Goal: Task Accomplishment & Management: Complete application form

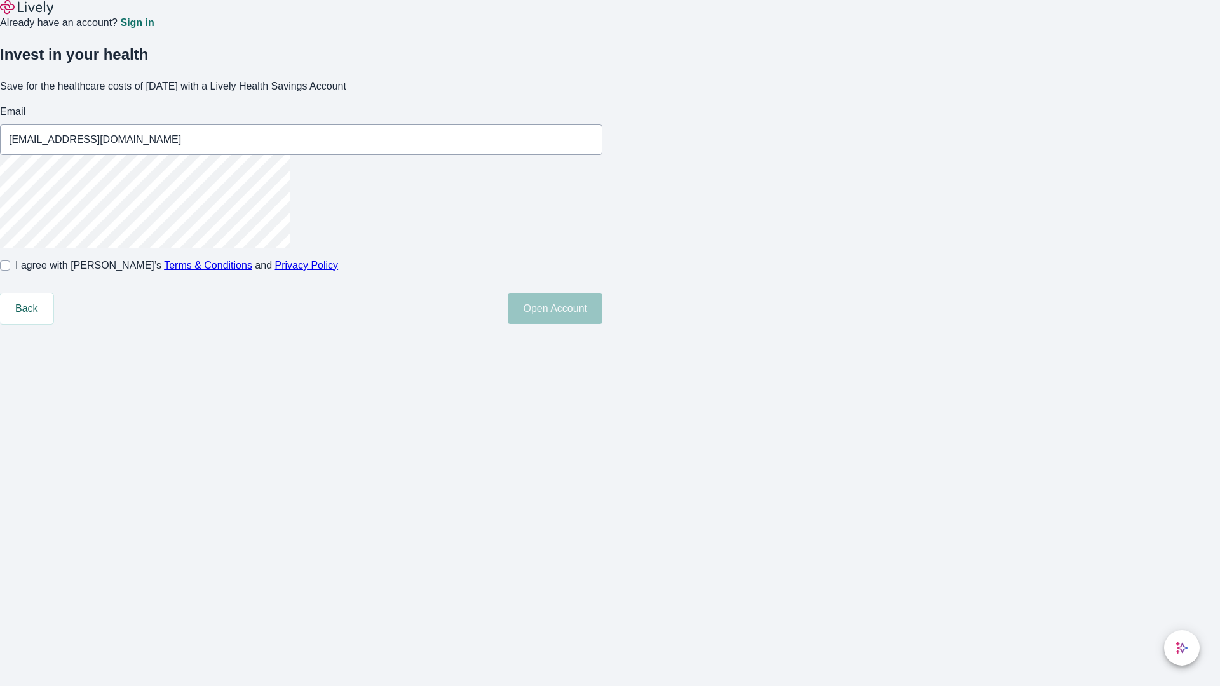
click at [10, 271] on input "I agree with Lively’s Terms & Conditions and Privacy Policy" at bounding box center [5, 266] width 10 height 10
checkbox input "true"
click at [603, 324] on button "Open Account" at bounding box center [555, 309] width 95 height 31
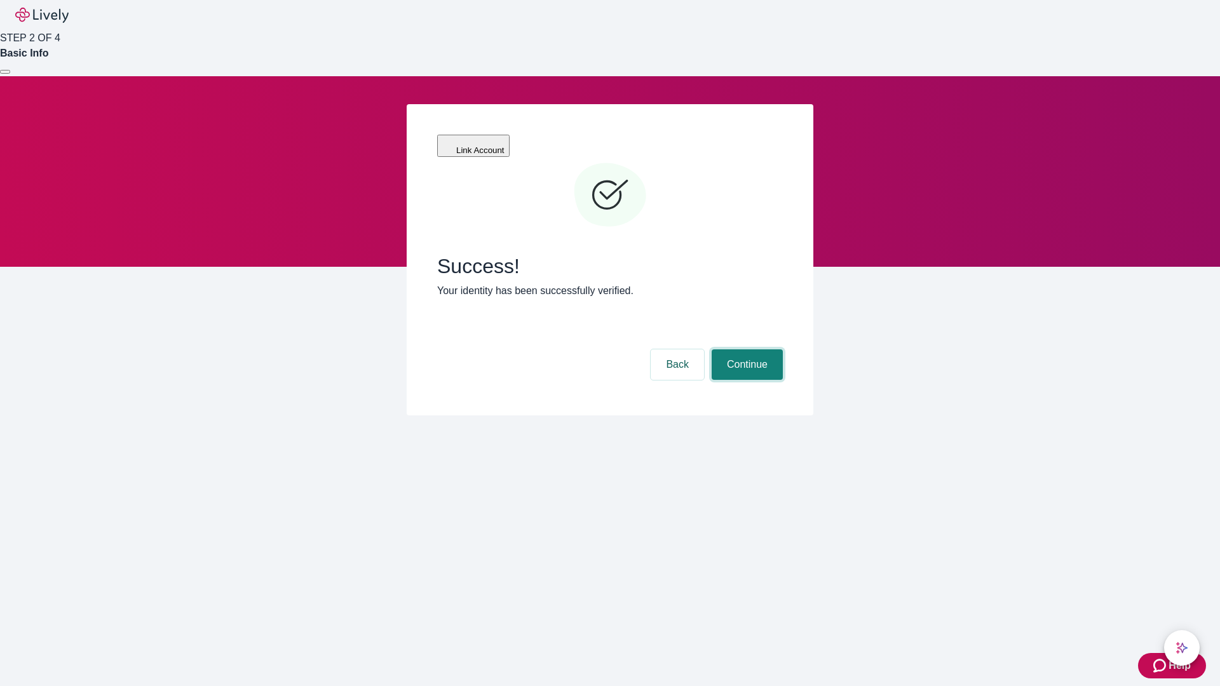
click at [746, 350] on button "Continue" at bounding box center [747, 365] width 71 height 31
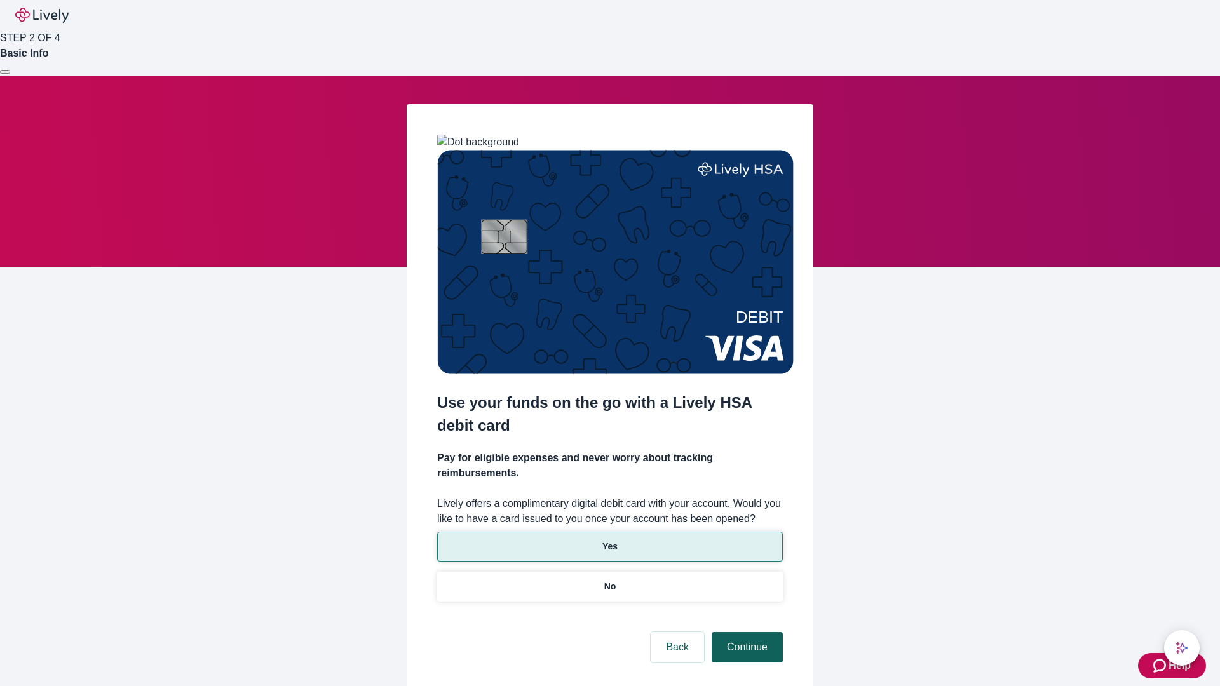
click at [610, 540] on p "Yes" at bounding box center [610, 546] width 15 height 13
click at [746, 632] on button "Continue" at bounding box center [747, 647] width 71 height 31
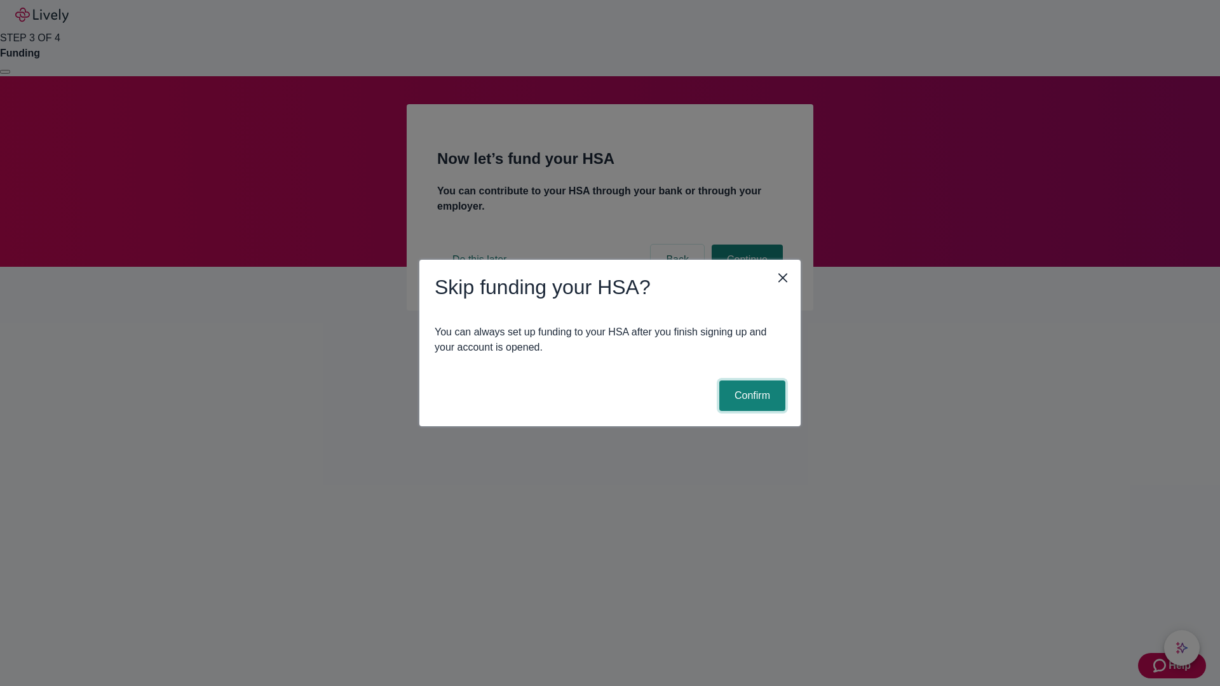
click at [751, 396] on button "Confirm" at bounding box center [752, 396] width 66 height 31
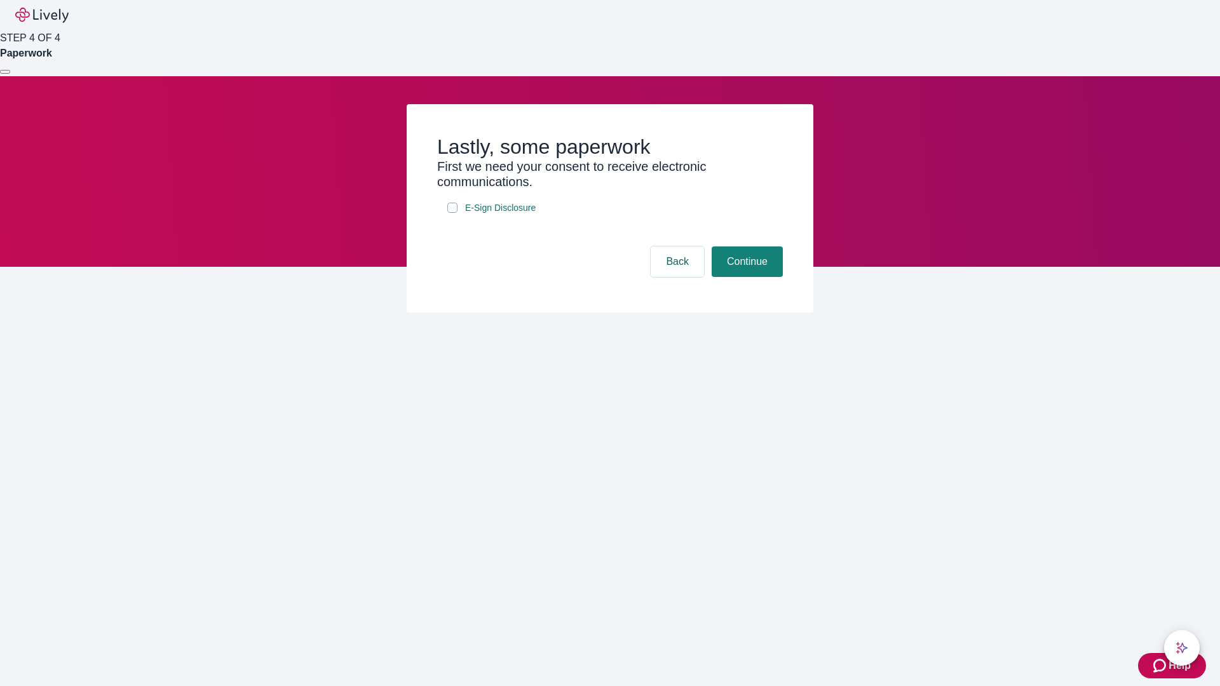
click at [453, 213] on input "E-Sign Disclosure" at bounding box center [452, 208] width 10 height 10
checkbox input "true"
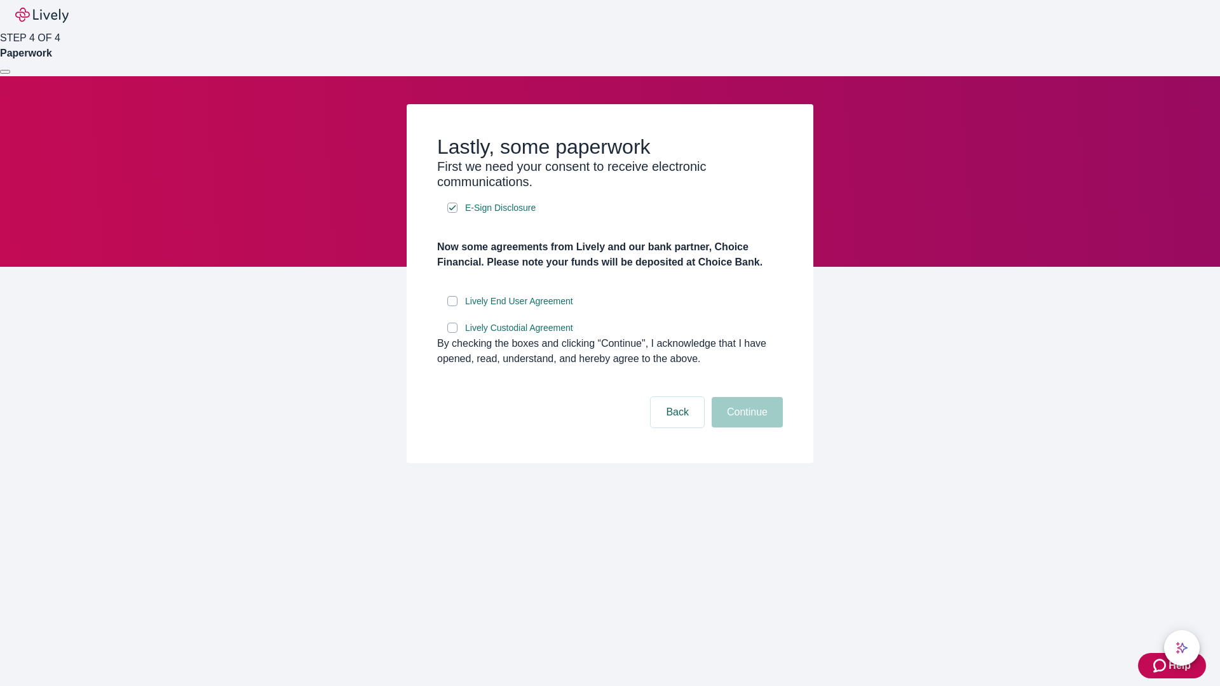
click at [453, 306] on input "Lively End User Agreement" at bounding box center [452, 301] width 10 height 10
checkbox input "true"
click at [453, 333] on input "Lively Custodial Agreement" at bounding box center [452, 328] width 10 height 10
checkbox input "true"
click at [746, 428] on button "Continue" at bounding box center [747, 412] width 71 height 31
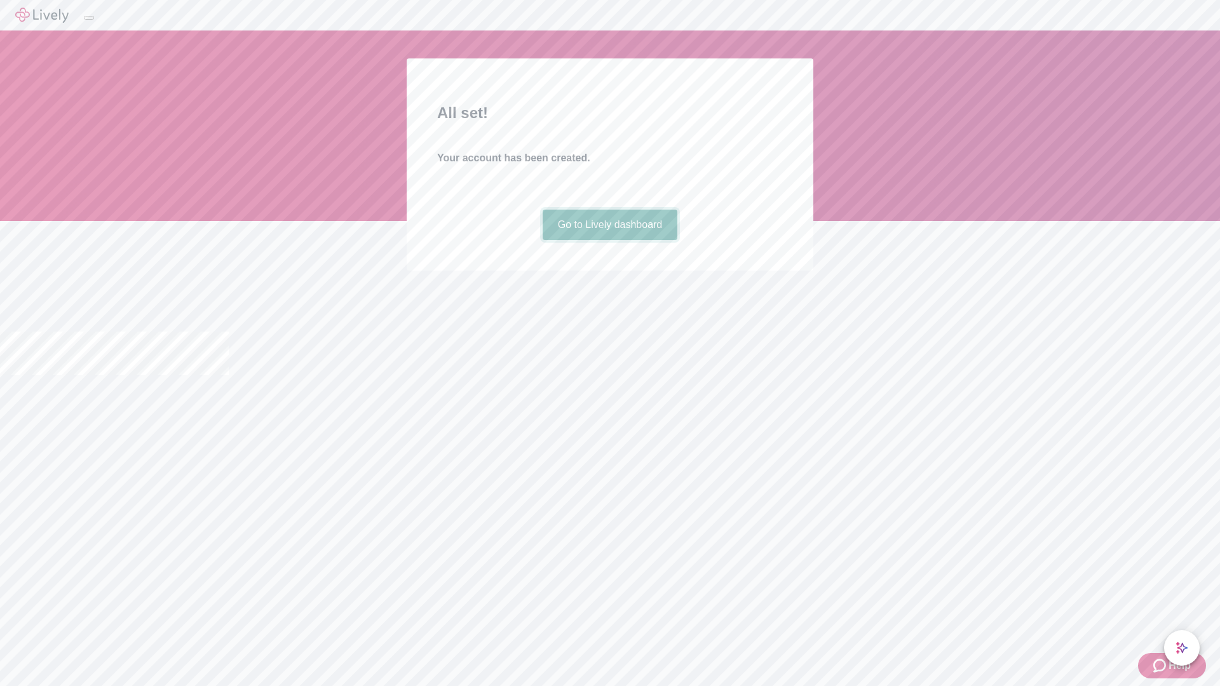
click at [610, 240] on link "Go to Lively dashboard" at bounding box center [610, 225] width 135 height 31
